Goal: Download file/media

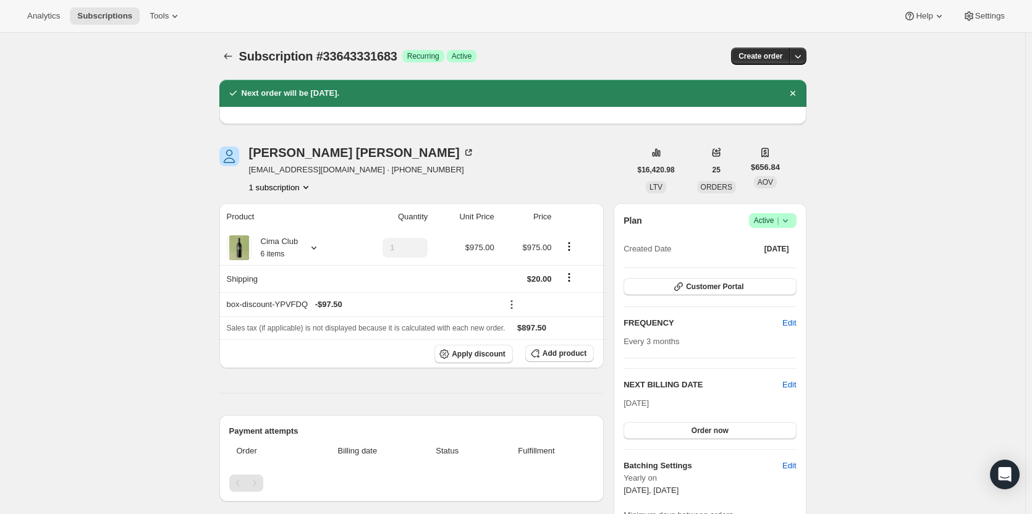
scroll to position [185, 0]
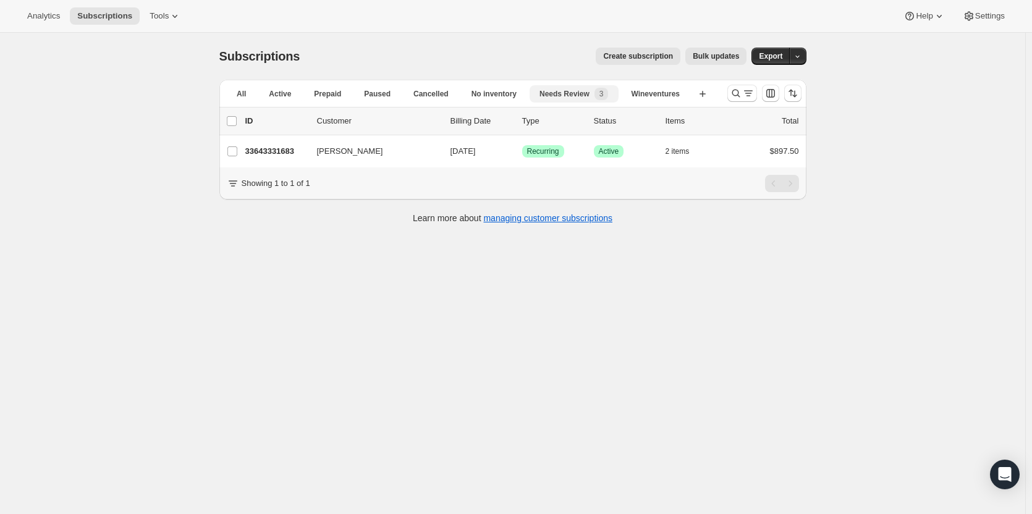
click at [424, 99] on button "Cancelled" at bounding box center [431, 93] width 56 height 17
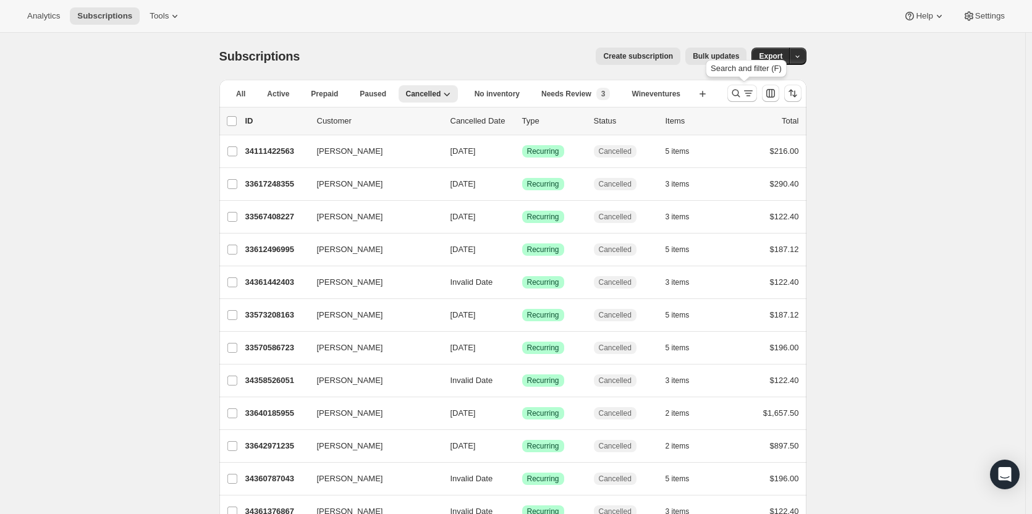
click at [740, 97] on icon "Search and filter results" at bounding box center [736, 93] width 12 height 12
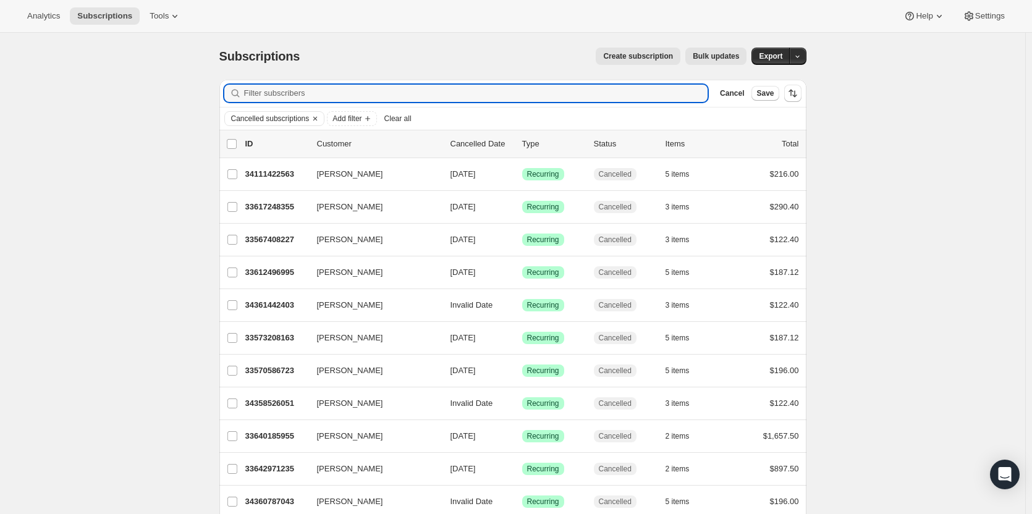
click at [363, 112] on button "Add filter" at bounding box center [351, 118] width 49 height 15
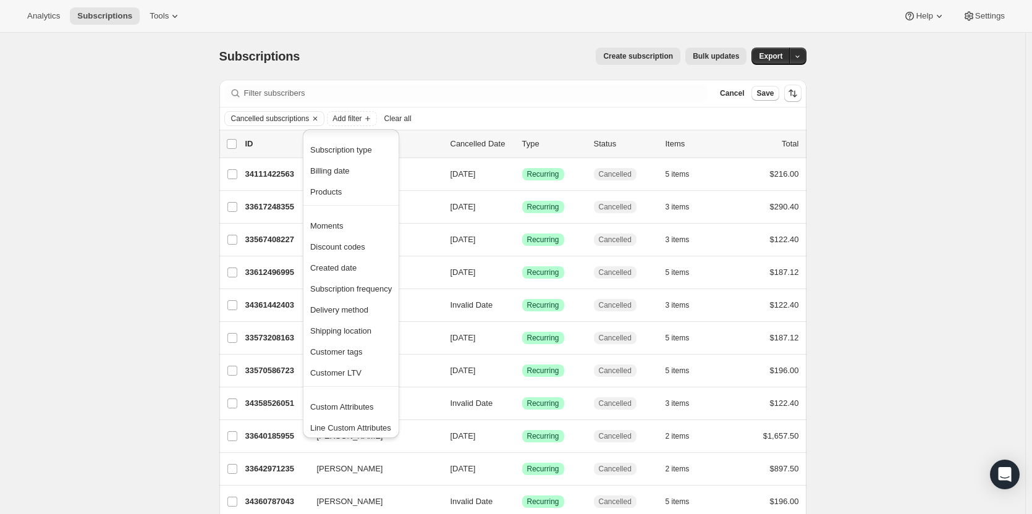
scroll to position [3, 0]
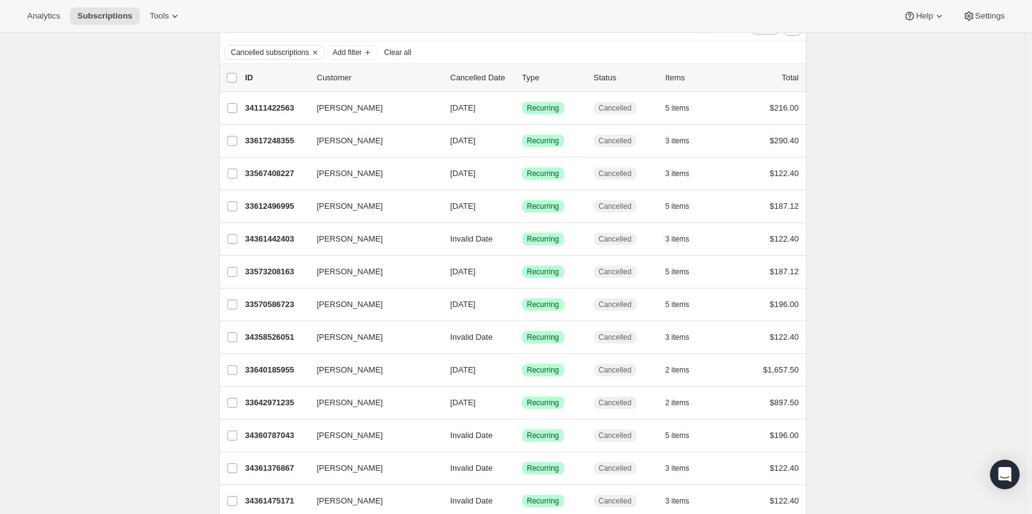
scroll to position [0, 0]
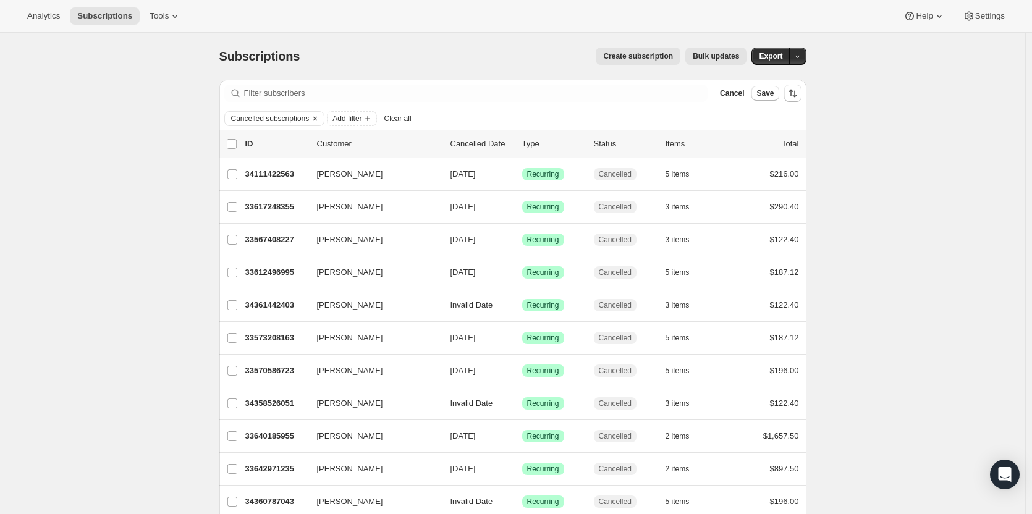
click at [479, 145] on p "Cancelled Date" at bounding box center [481, 144] width 62 height 12
click at [772, 60] on span "Export" at bounding box center [770, 56] width 23 height 10
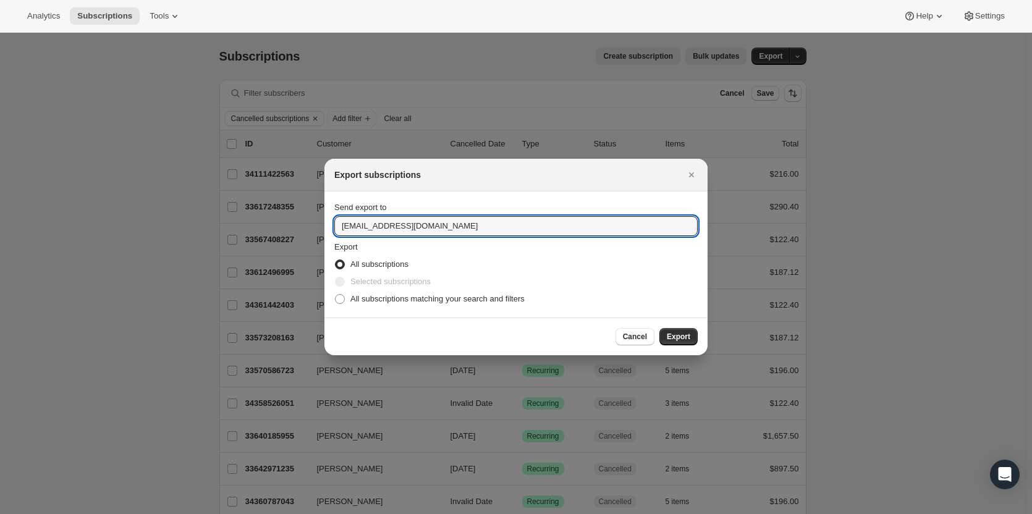
drag, startPoint x: 365, startPoint y: 227, endPoint x: 290, endPoint y: 226, distance: 75.4
type input "[PERSON_NAME][EMAIL_ADDRESS][DOMAIN_NAME]"
click at [684, 332] on span "Export" at bounding box center [678, 337] width 23 height 10
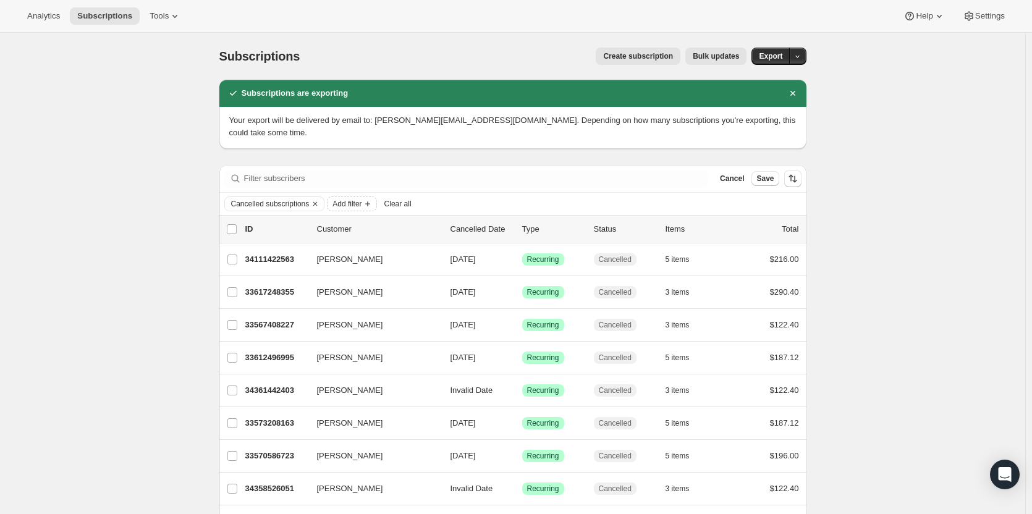
click at [361, 199] on span "Add filter" at bounding box center [346, 204] width 29 height 10
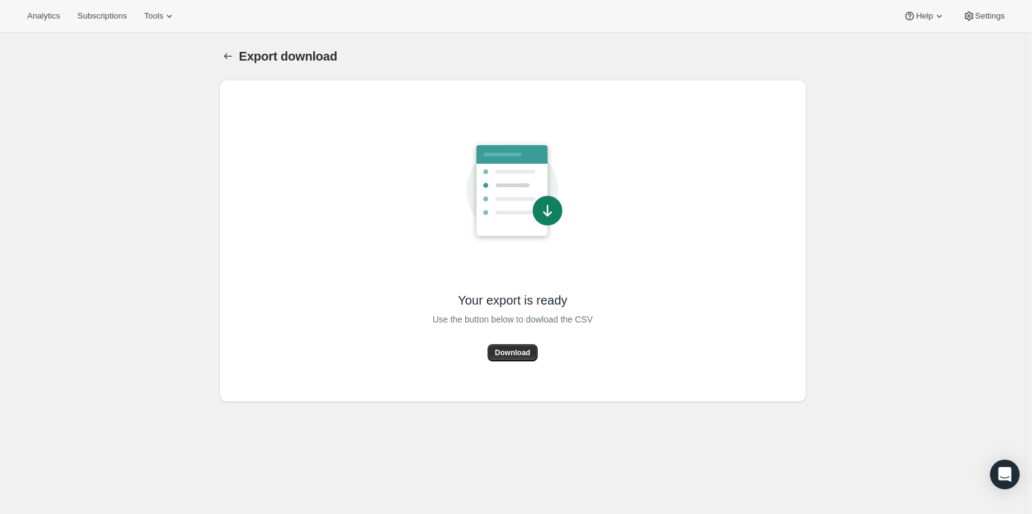
click at [508, 354] on span "Download" at bounding box center [512, 353] width 35 height 10
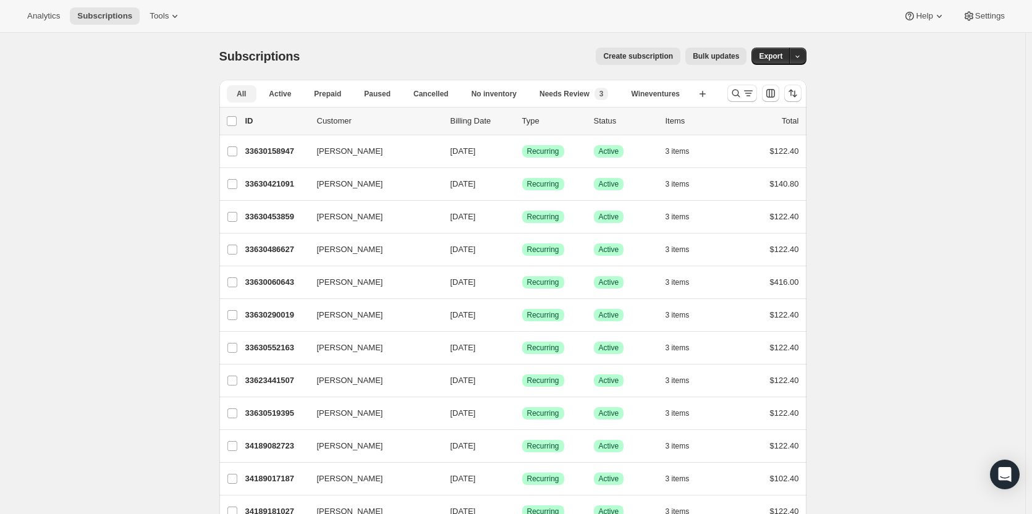
click at [447, 96] on span "Cancelled" at bounding box center [430, 94] width 35 height 10
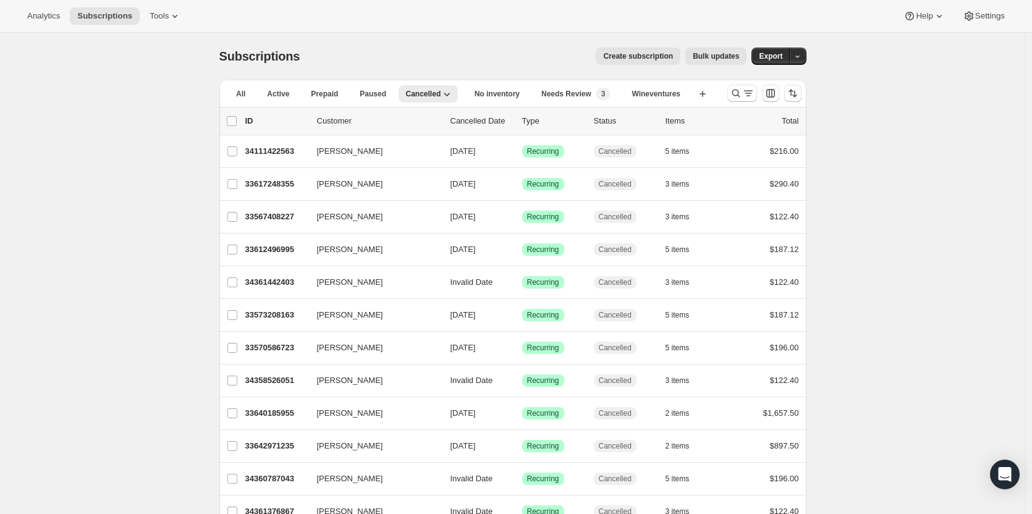
click at [482, 118] on p "Cancelled Date" at bounding box center [481, 121] width 62 height 12
click at [473, 121] on p "Cancelled Date" at bounding box center [481, 121] width 62 height 12
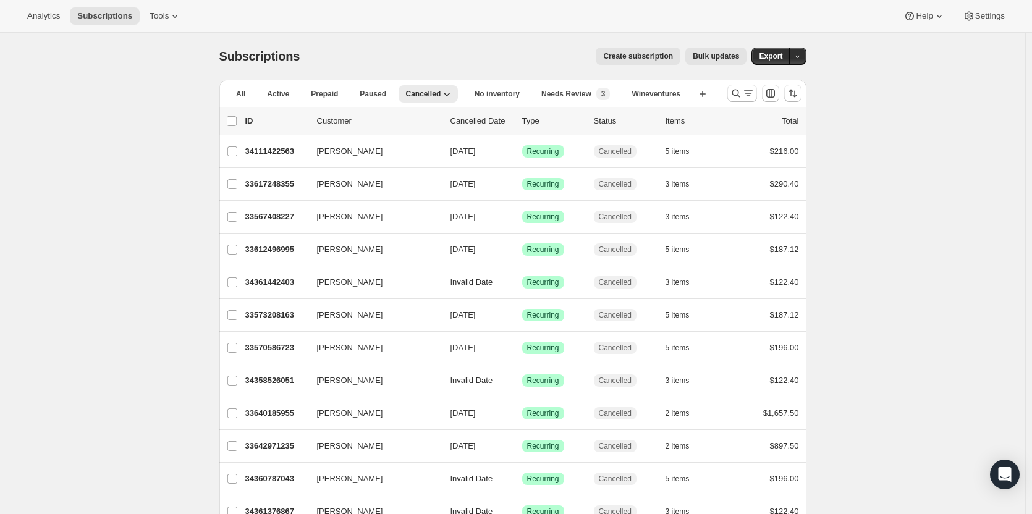
click at [231, 123] on input "0 selected" at bounding box center [232, 121] width 10 height 10
checkbox input "true"
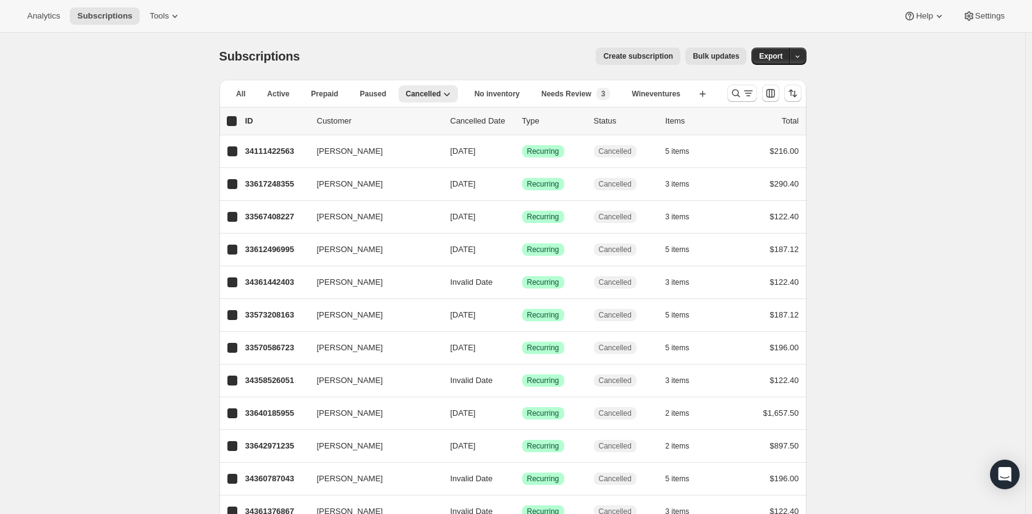
checkbox input "true"
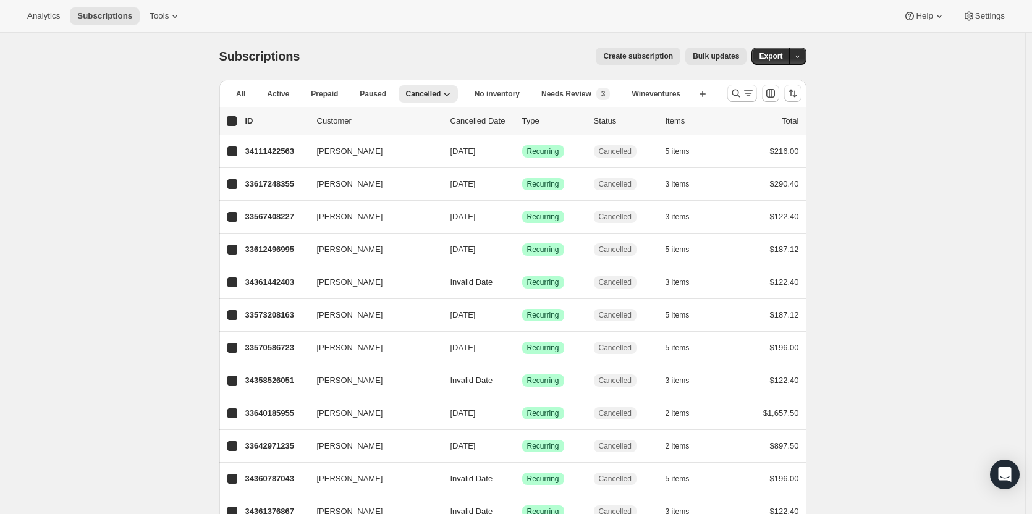
checkbox input "true"
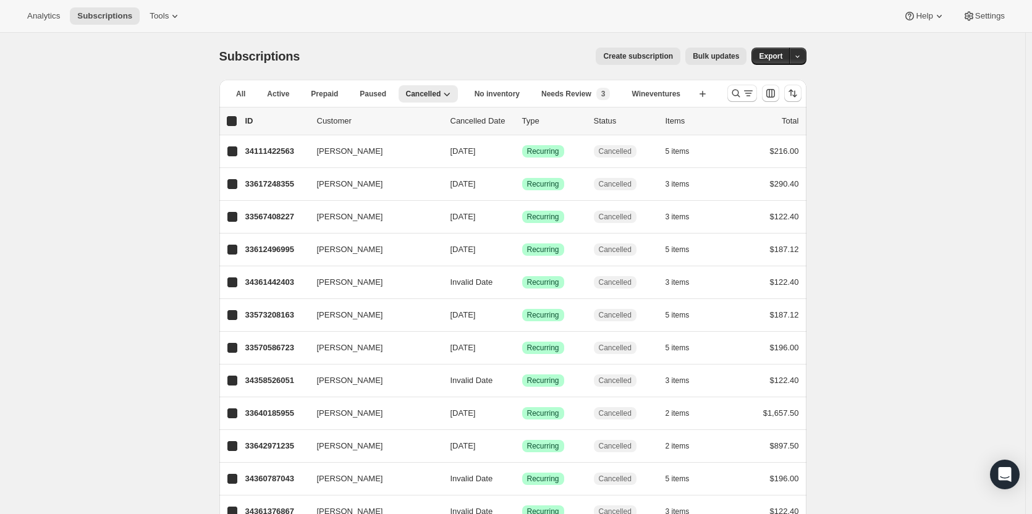
checkbox input "true"
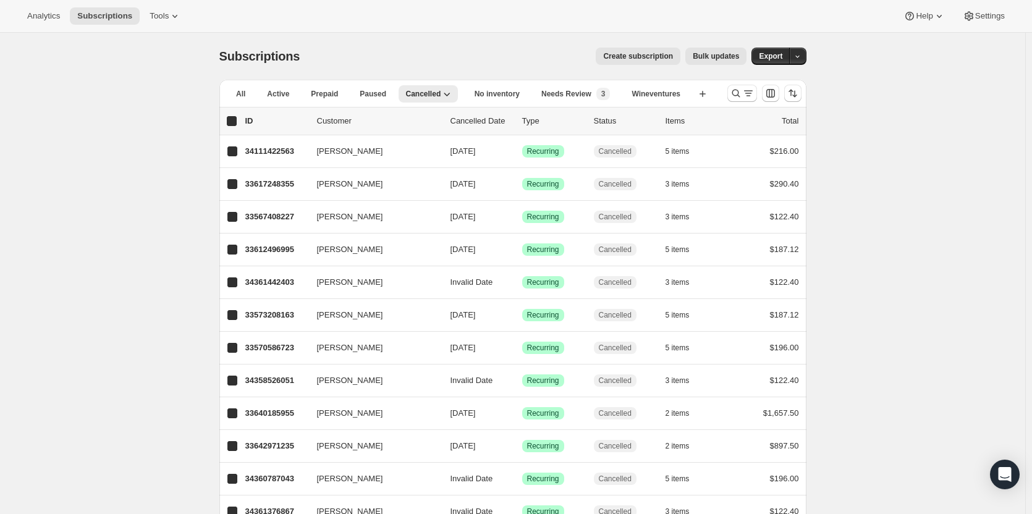
checkbox input "true"
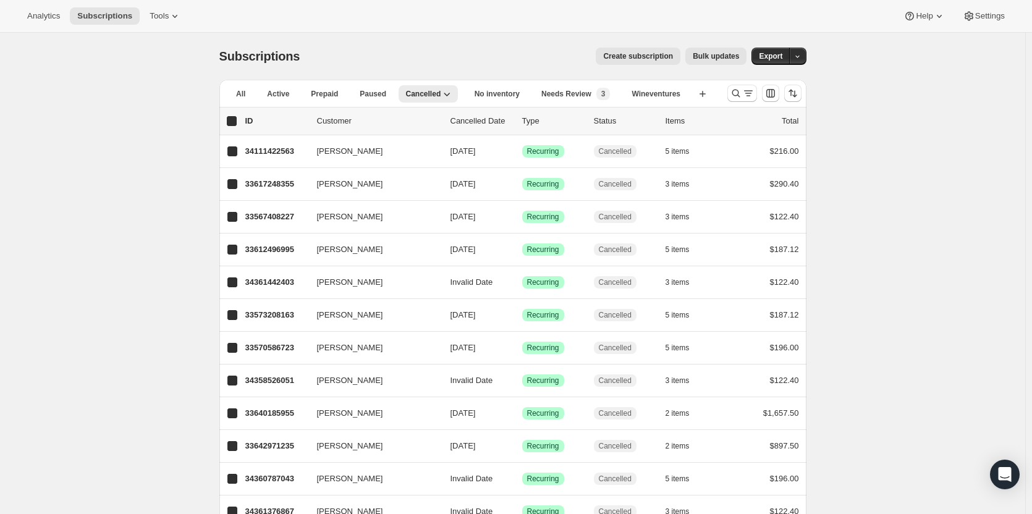
checkbox input "true"
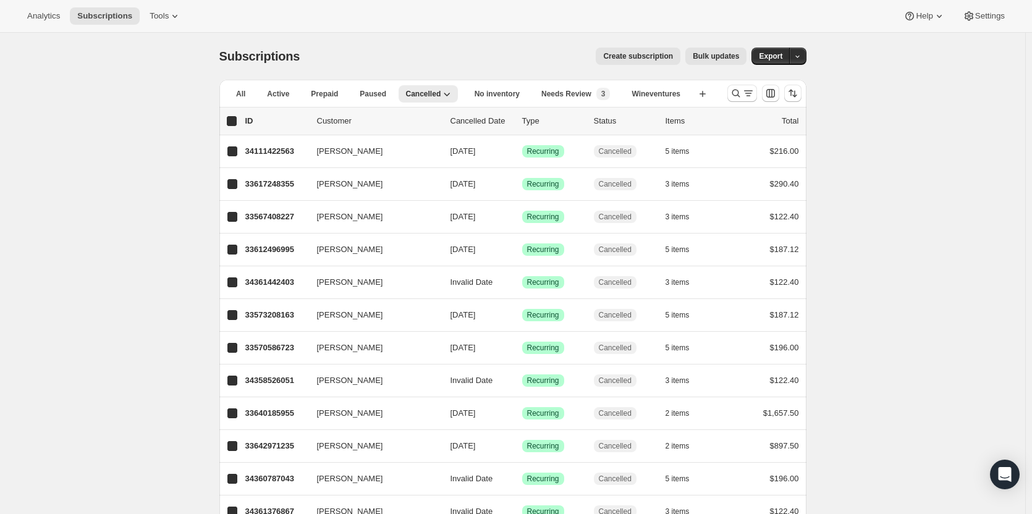
checkbox input "true"
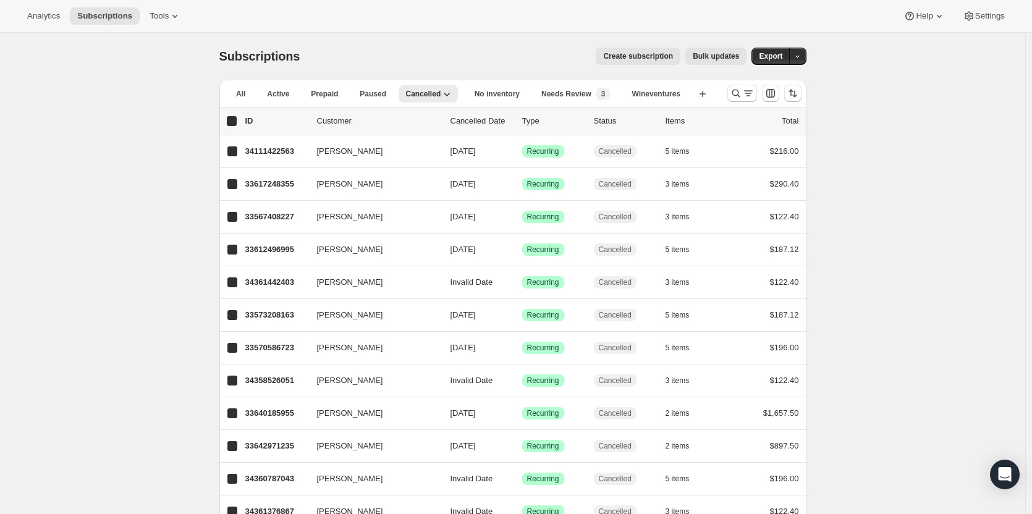
checkbox input "true"
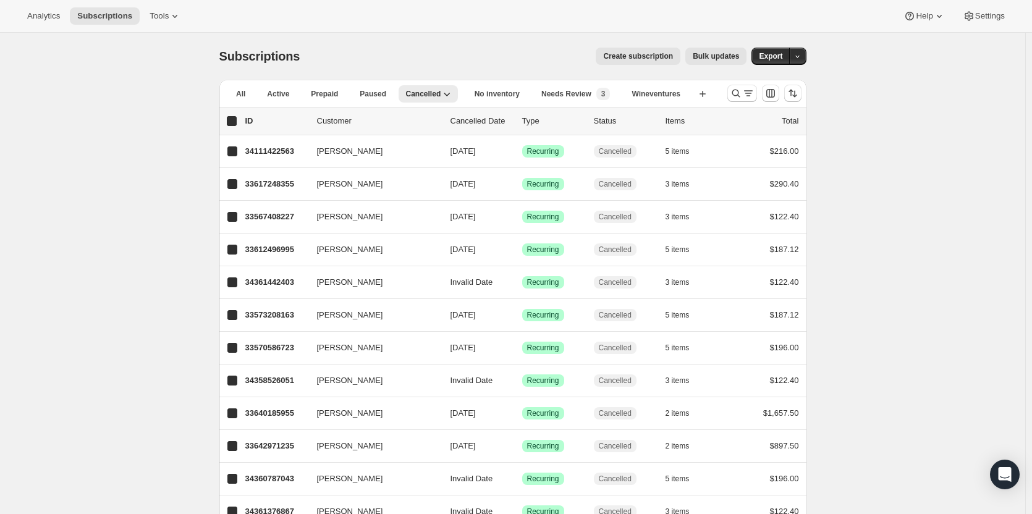
checkbox input "true"
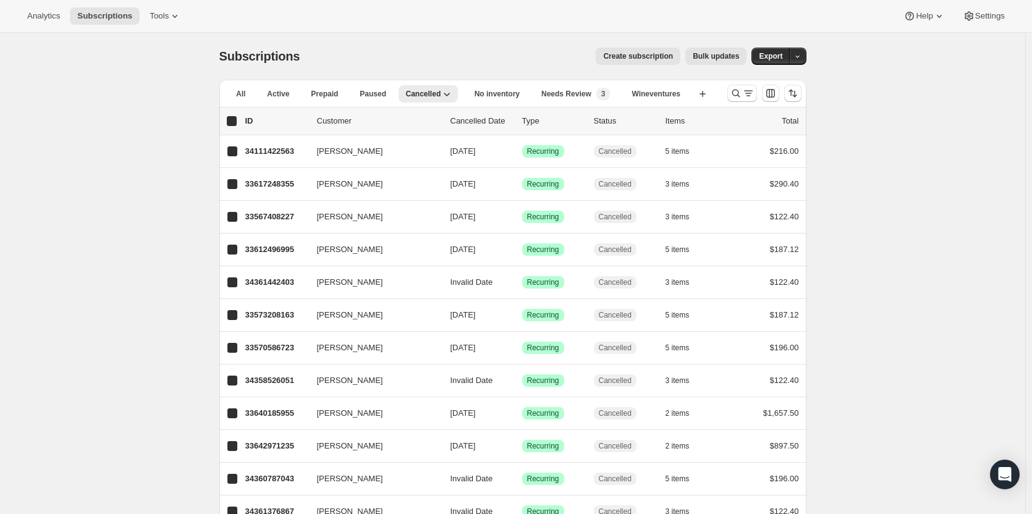
checkbox input "true"
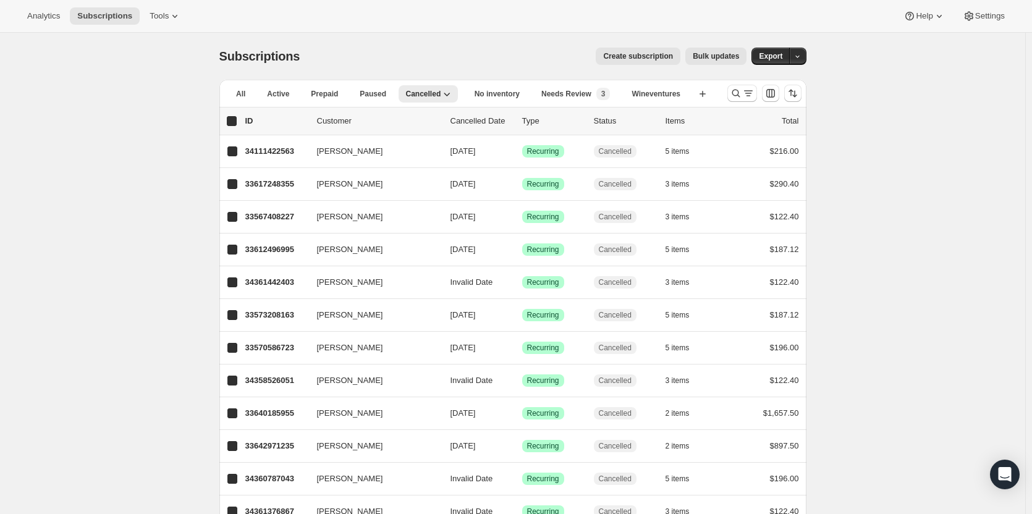
checkbox input "true"
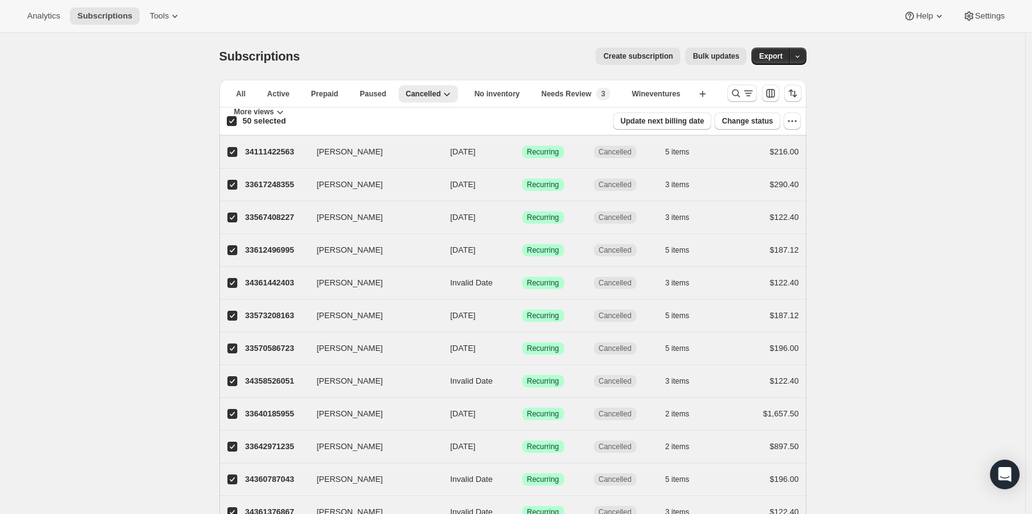
click at [237, 124] on input "50 selected" at bounding box center [232, 121] width 10 height 10
checkbox input "false"
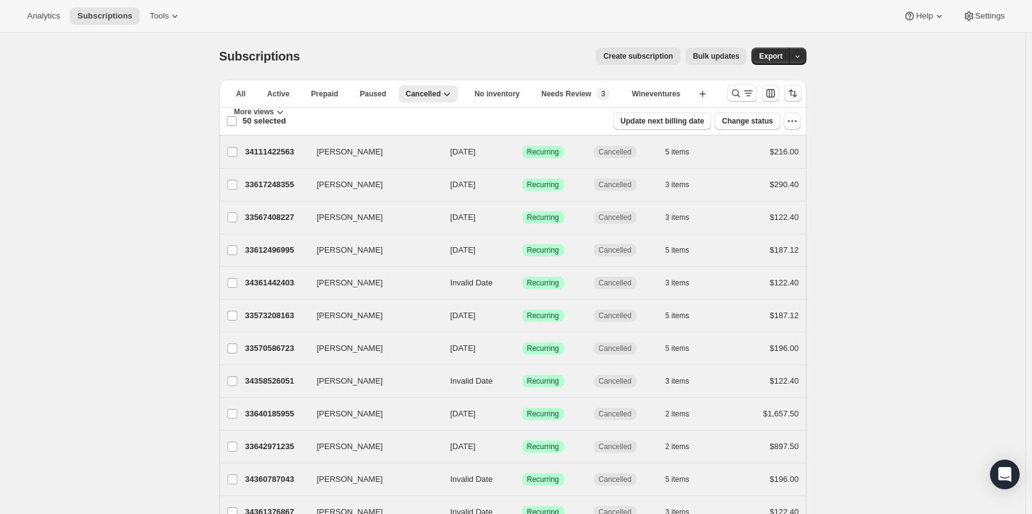
checkbox input "false"
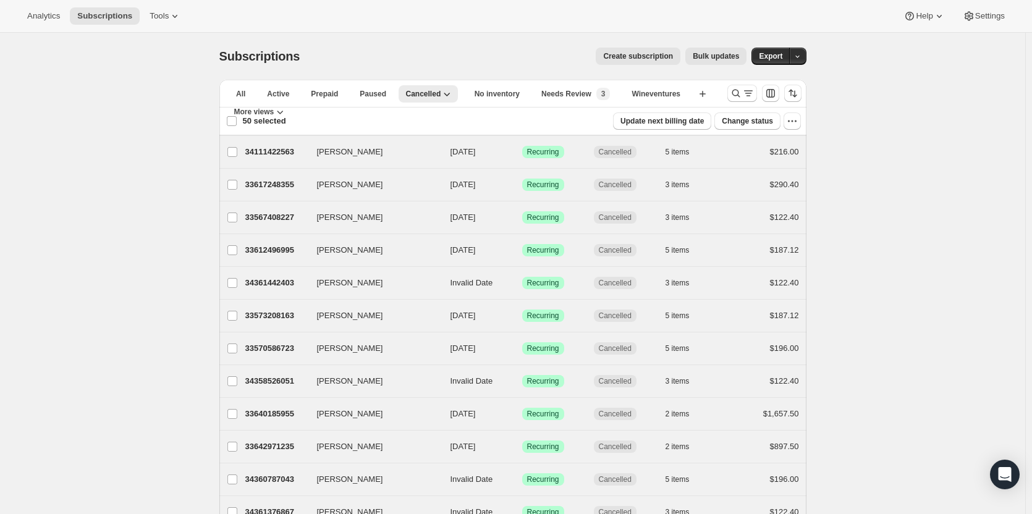
checkbox input "false"
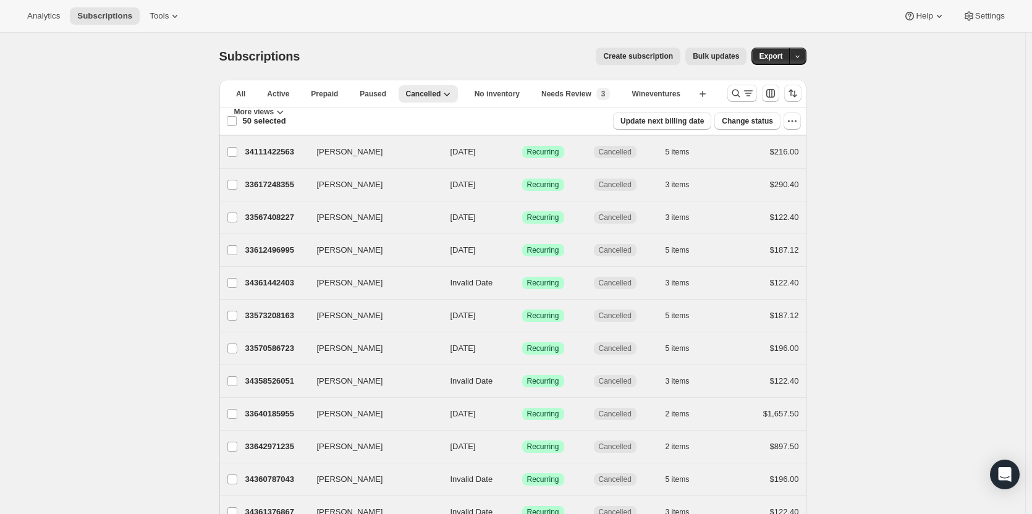
checkbox input "false"
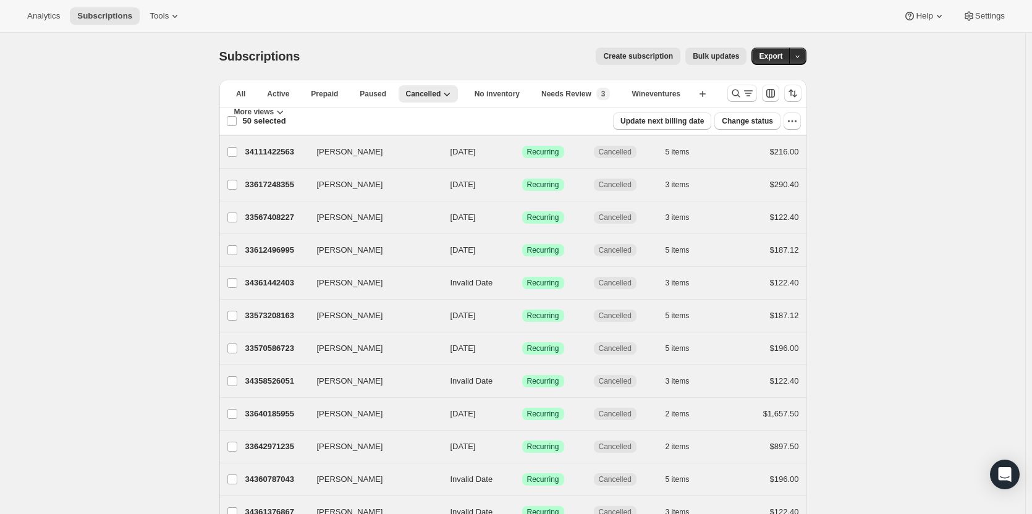
checkbox input "false"
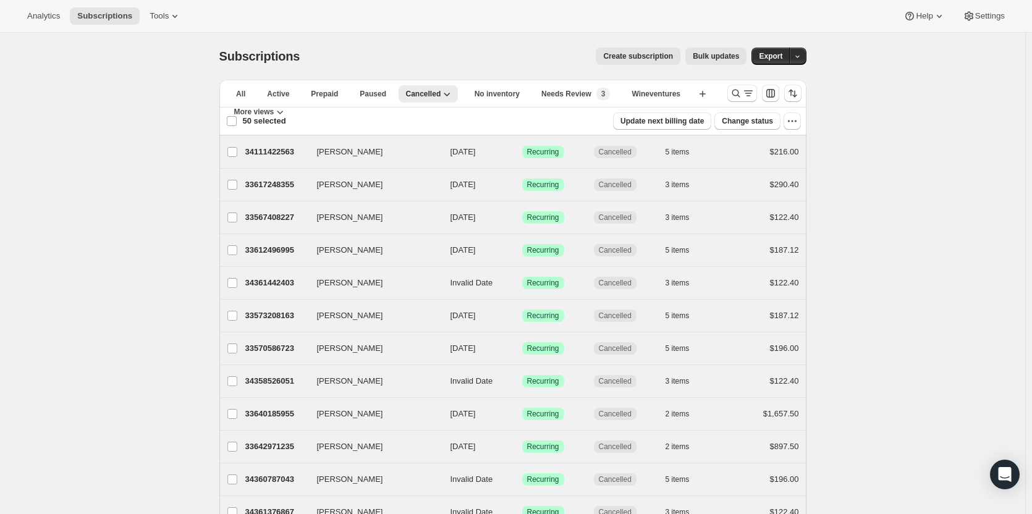
checkbox input "false"
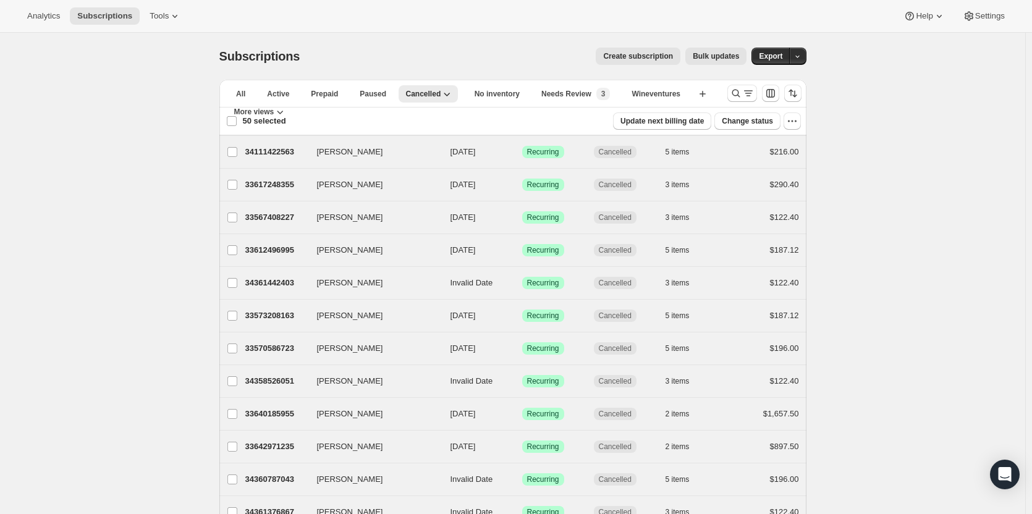
checkbox input "false"
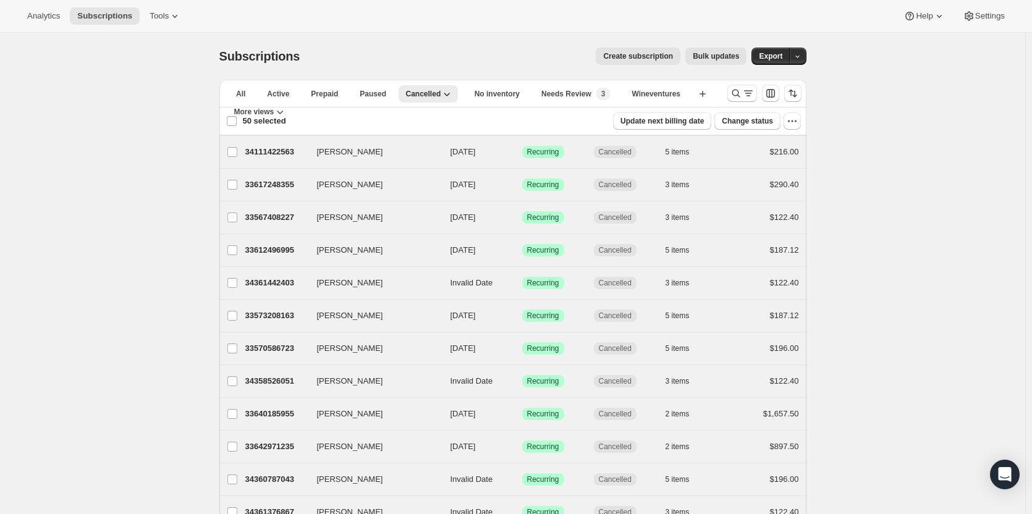
checkbox input "false"
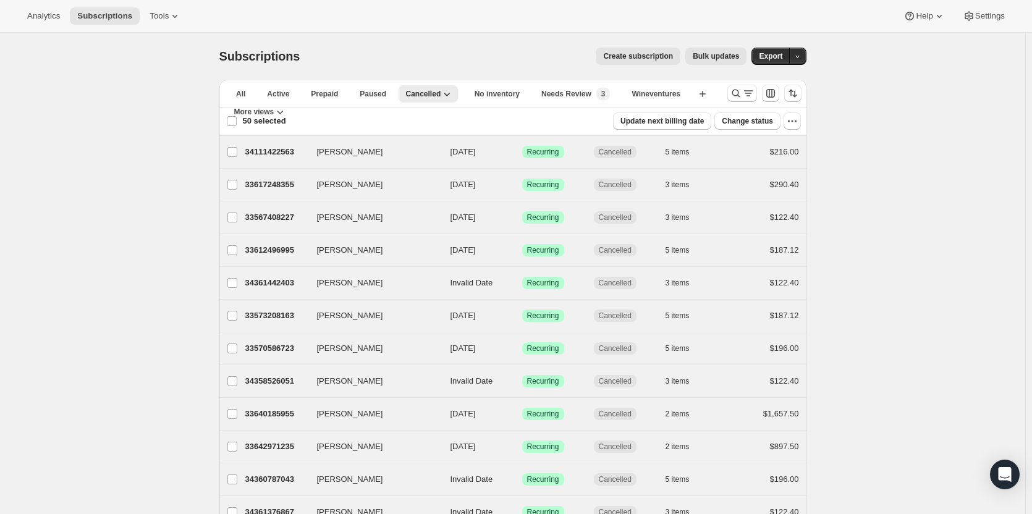
checkbox input "false"
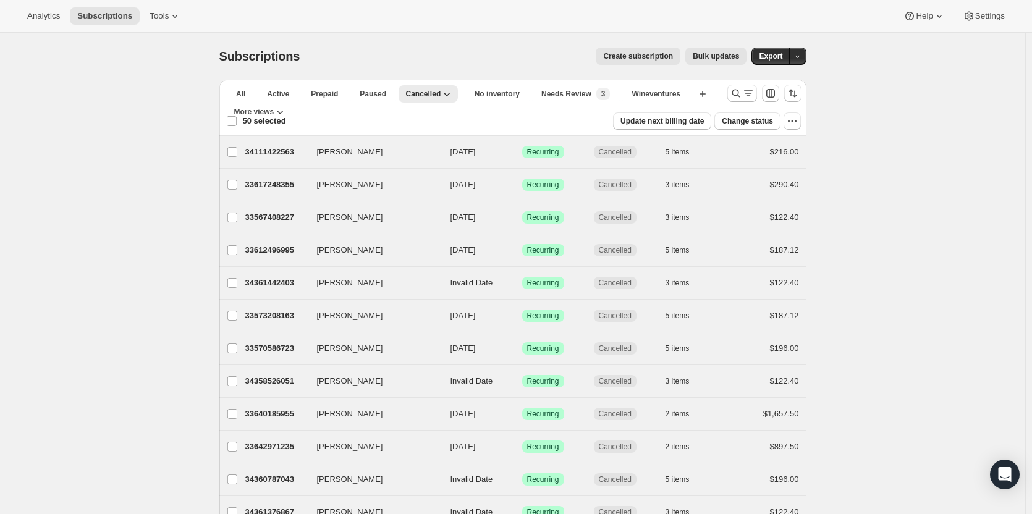
checkbox input "false"
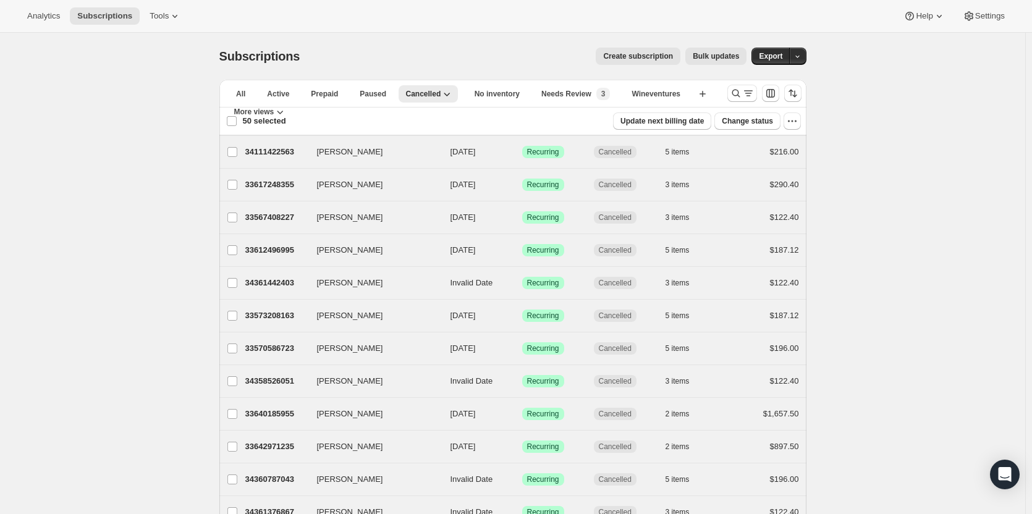
checkbox input "false"
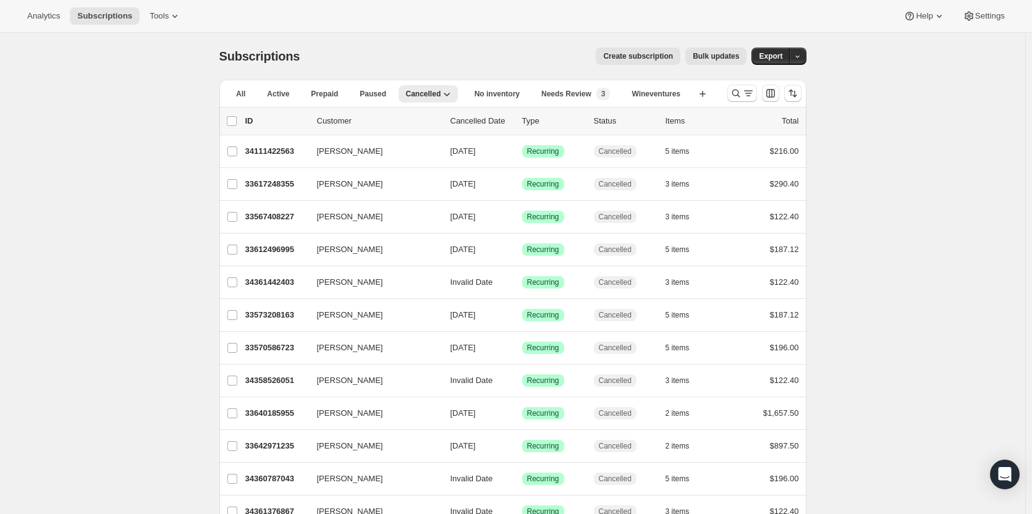
click at [444, 93] on icon "button" at bounding box center [446, 94] width 12 height 12
click at [544, 120] on div "Type" at bounding box center [553, 121] width 62 height 12
click at [623, 235] on div "[PERSON_NAME] 33612496995 [PERSON_NAME] [DATE] Success Recurring Cancelled 5 it…" at bounding box center [512, 249] width 587 height 32
click at [800, 57] on icon "button" at bounding box center [797, 57] width 8 height 8
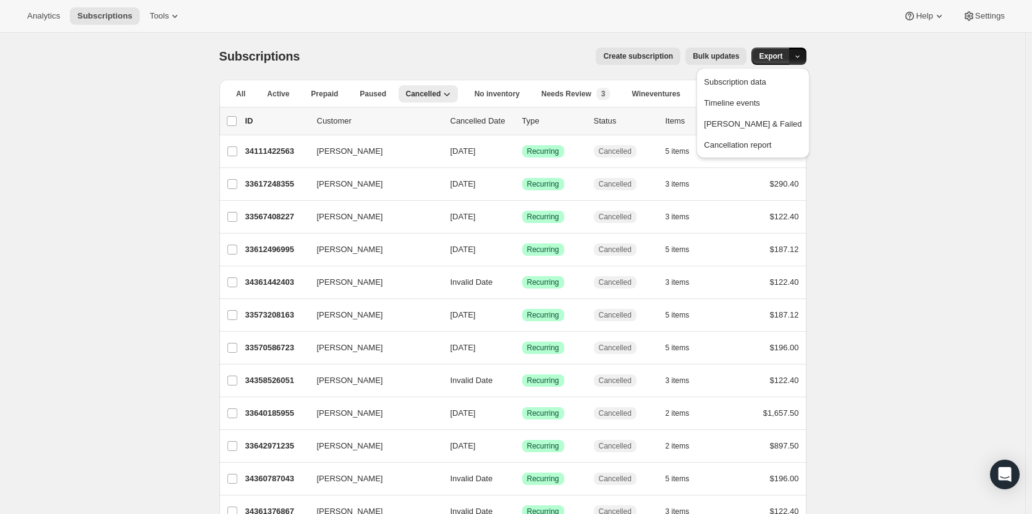
click at [765, 140] on span "Cancellation report" at bounding box center [737, 144] width 67 height 9
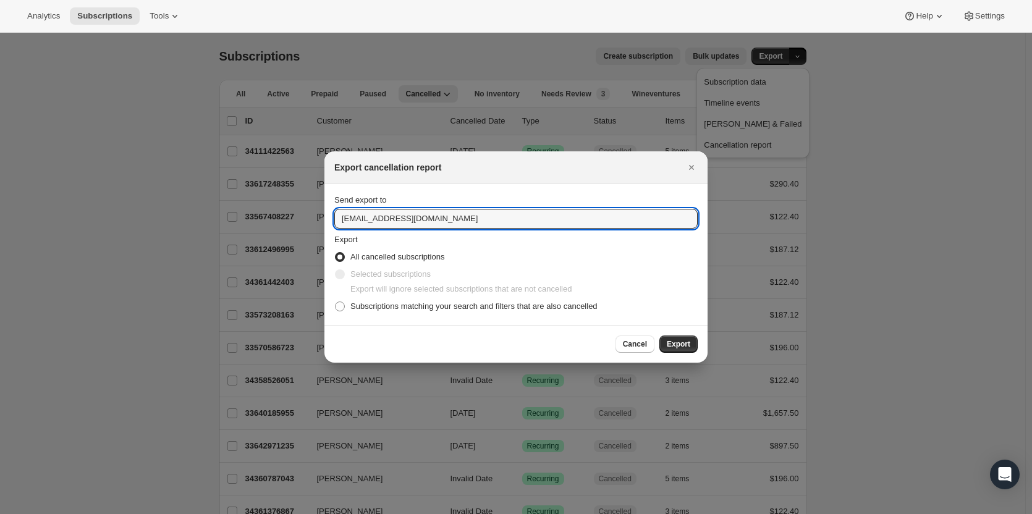
drag, startPoint x: 366, startPoint y: 222, endPoint x: 318, endPoint y: 224, distance: 48.2
type input "[PERSON_NAME][EMAIL_ADDRESS][DOMAIN_NAME]"
click at [688, 344] on span "Export" at bounding box center [678, 344] width 23 height 10
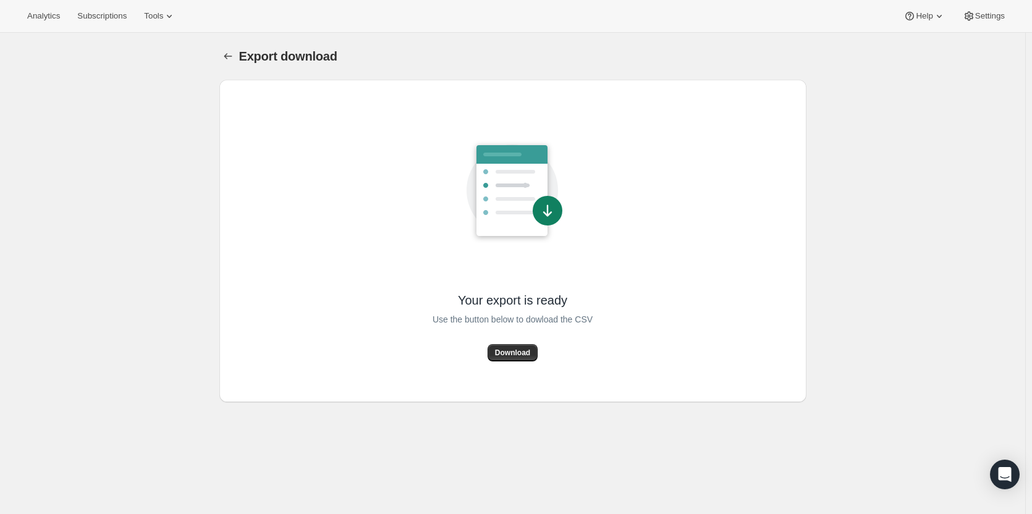
click at [515, 351] on span "Download" at bounding box center [512, 353] width 35 height 10
